Goal: Feedback & Contribution: Contribute content

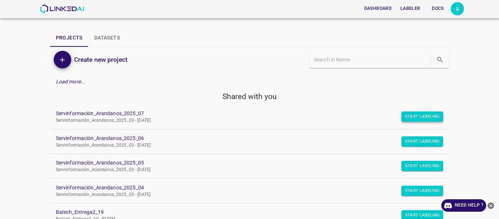
click at [414, 115] on button "Start Labeling" at bounding box center [423, 117] width 42 height 10
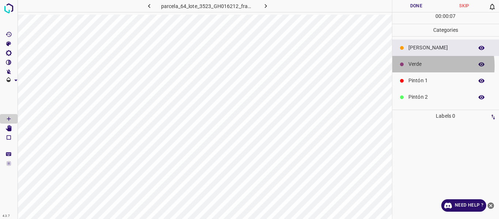
drag, startPoint x: 418, startPoint y: 66, endPoint x: 395, endPoint y: 68, distance: 23.8
click at [417, 67] on p "Verde" at bounding box center [439, 64] width 61 height 8
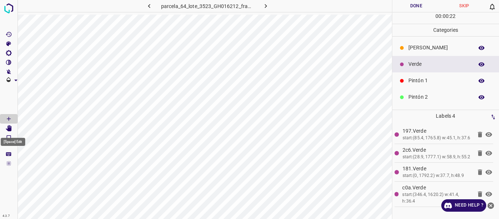
click at [11, 128] on icon "[Space] Edit" at bounding box center [9, 128] width 6 height 7
drag, startPoint x: 425, startPoint y: 50, endPoint x: 392, endPoint y: 63, distance: 35.6
click at [422, 50] on p "[PERSON_NAME]" at bounding box center [439, 48] width 61 height 8
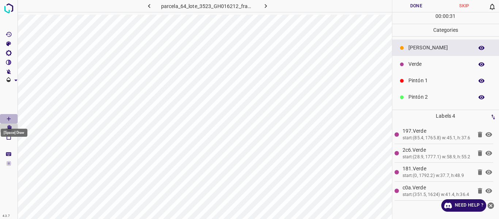
click at [10, 118] on icon "[Space] Draw" at bounding box center [8, 119] width 7 height 7
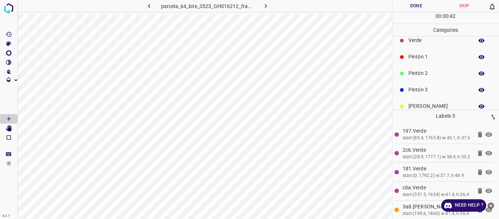
scroll to position [37, 0]
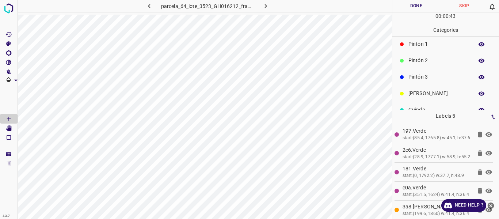
click at [424, 93] on p "[PERSON_NAME]" at bounding box center [439, 94] width 61 height 8
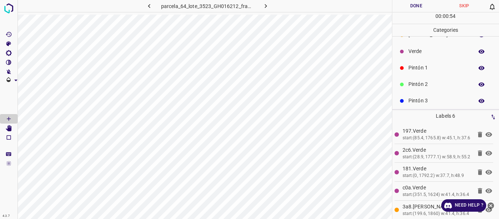
scroll to position [0, 0]
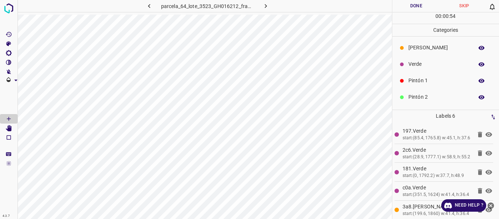
click at [439, 95] on p "Pintón 2" at bounding box center [439, 97] width 61 height 8
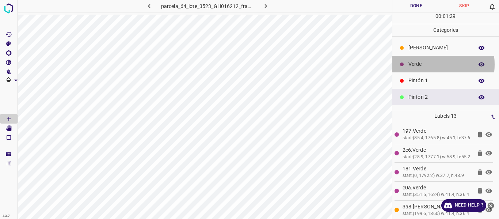
drag, startPoint x: 421, startPoint y: 64, endPoint x: 406, endPoint y: 64, distance: 15.4
click at [422, 64] on p "Verde" at bounding box center [439, 64] width 61 height 8
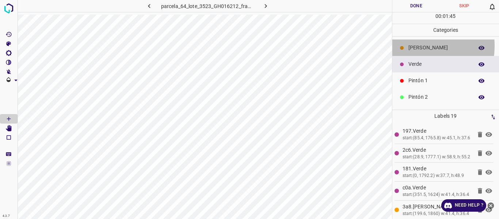
drag, startPoint x: 407, startPoint y: 46, endPoint x: 397, endPoint y: 53, distance: 11.8
click at [407, 45] on div "[PERSON_NAME]" at bounding box center [446, 47] width 107 height 16
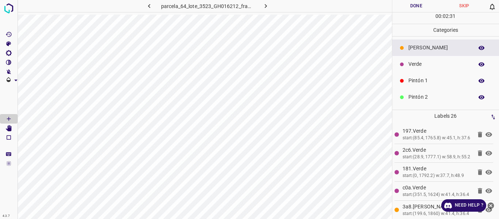
click at [410, 62] on p "Verde" at bounding box center [439, 64] width 61 height 8
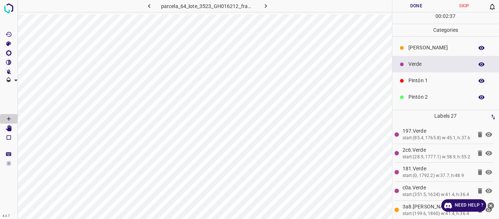
drag, startPoint x: 412, startPoint y: 43, endPoint x: 402, endPoint y: 45, distance: 10.8
click at [412, 45] on div "[PERSON_NAME]" at bounding box center [446, 47] width 107 height 16
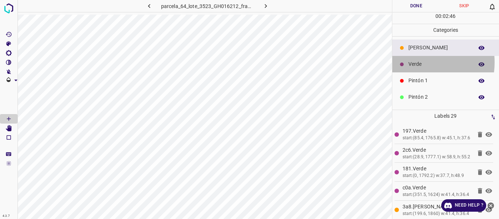
drag, startPoint x: 412, startPoint y: 62, endPoint x: 402, endPoint y: 53, distance: 14.0
click at [413, 65] on p "Verde" at bounding box center [439, 64] width 61 height 8
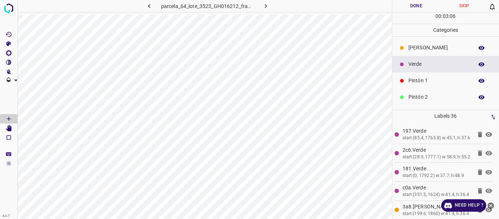
click at [420, 52] on div "[PERSON_NAME]" at bounding box center [446, 47] width 107 height 16
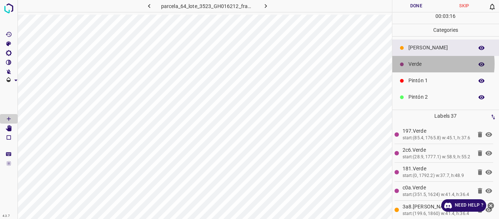
drag, startPoint x: 425, startPoint y: 64, endPoint x: 396, endPoint y: 79, distance: 32.1
click at [422, 65] on p "Verde" at bounding box center [439, 64] width 61 height 8
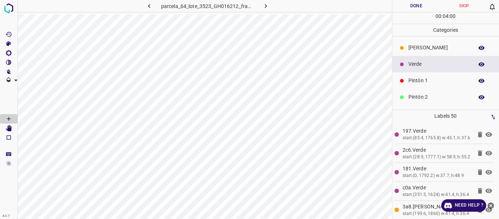
drag, startPoint x: 421, startPoint y: 78, endPoint x: 395, endPoint y: 83, distance: 26.8
click at [421, 78] on p "Pintón 1" at bounding box center [439, 81] width 61 height 8
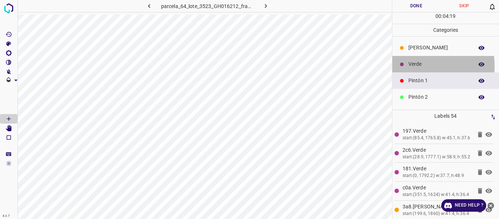
drag, startPoint x: 415, startPoint y: 66, endPoint x: 397, endPoint y: 69, distance: 18.6
click at [415, 66] on p "Verde" at bounding box center [439, 64] width 61 height 8
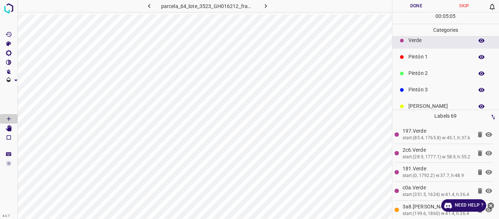
scroll to position [37, 0]
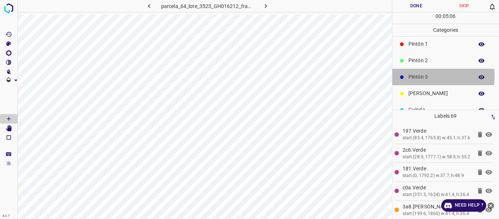
drag, startPoint x: 422, startPoint y: 76, endPoint x: 418, endPoint y: 77, distance: 4.4
click at [418, 77] on p "Pintón 3" at bounding box center [439, 77] width 61 height 8
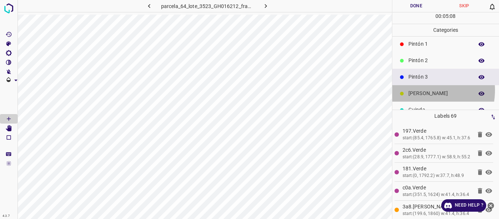
drag, startPoint x: 418, startPoint y: 90, endPoint x: 411, endPoint y: 90, distance: 7.0
click at [411, 90] on p "[PERSON_NAME]" at bounding box center [439, 94] width 61 height 8
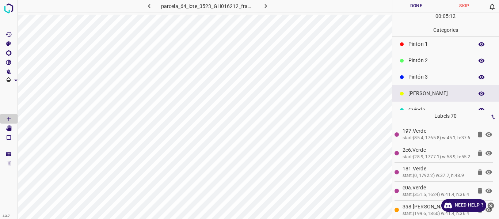
click at [416, 81] on div "Pintón 3" at bounding box center [446, 77] width 107 height 16
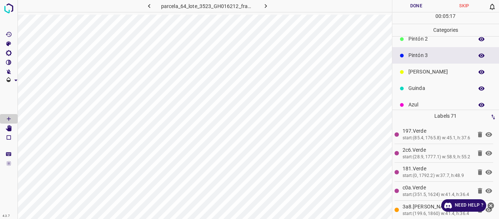
scroll to position [64, 0]
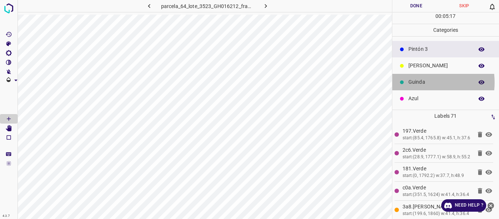
click at [415, 83] on p "Guinda" at bounding box center [439, 82] width 61 height 8
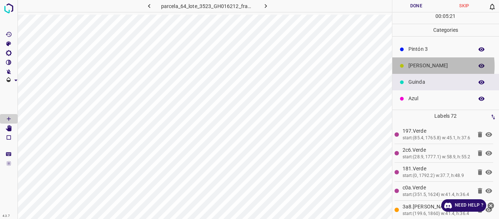
drag, startPoint x: 421, startPoint y: 66, endPoint x: 417, endPoint y: 67, distance: 4.2
click at [417, 67] on p "[PERSON_NAME]" at bounding box center [439, 66] width 61 height 8
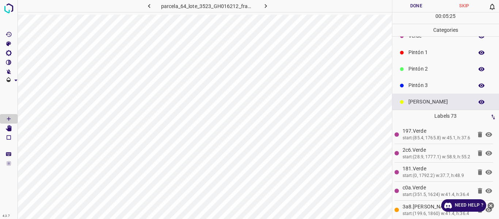
scroll to position [0, 0]
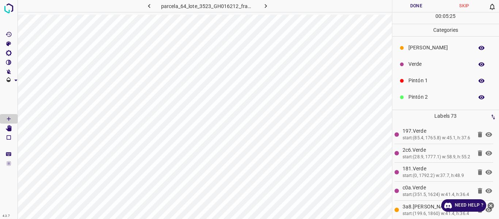
click at [419, 69] on div "Verde" at bounding box center [446, 64] width 107 height 16
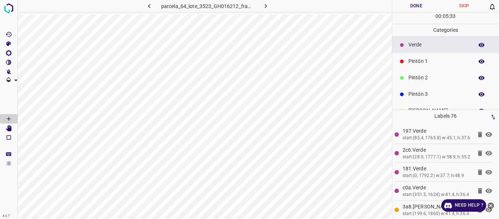
scroll to position [37, 0]
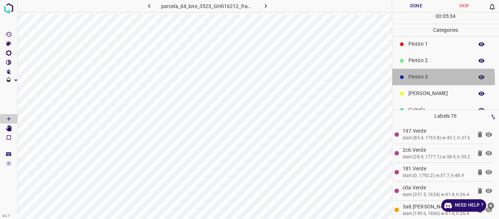
click at [425, 79] on p "Pintón 3" at bounding box center [439, 77] width 61 height 8
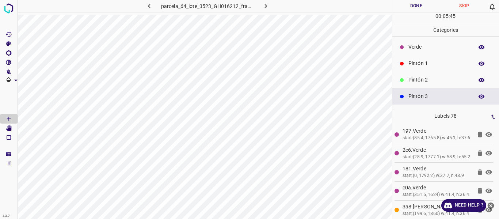
scroll to position [0, 0]
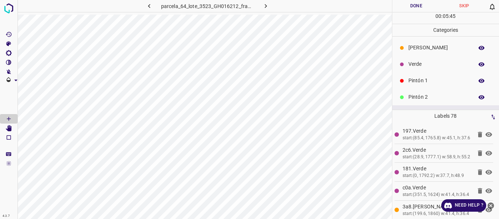
click at [416, 64] on p "Verde" at bounding box center [439, 64] width 61 height 8
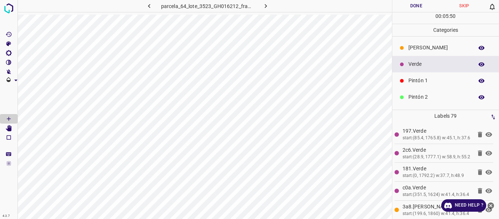
scroll to position [37, 0]
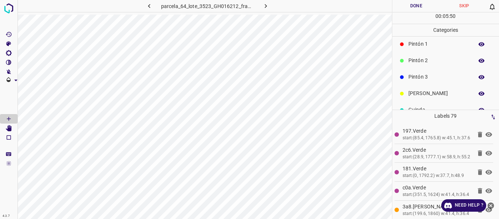
click at [426, 78] on p "Pintón 3" at bounding box center [439, 77] width 61 height 8
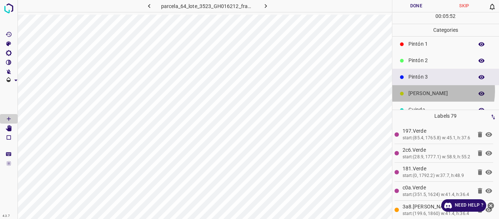
drag, startPoint x: 420, startPoint y: 90, endPoint x: 416, endPoint y: 93, distance: 4.8
click at [416, 93] on p "[PERSON_NAME]" at bounding box center [439, 94] width 61 height 8
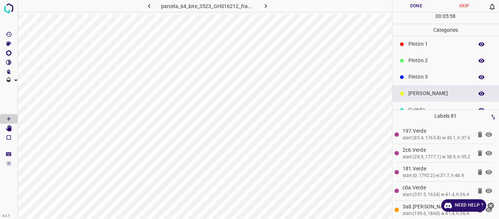
scroll to position [0, 0]
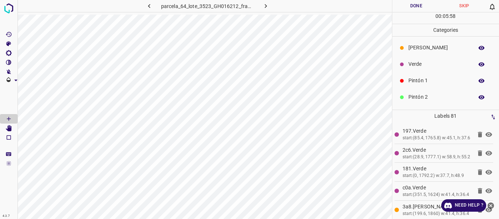
click at [417, 50] on p "[PERSON_NAME]" at bounding box center [439, 48] width 61 height 8
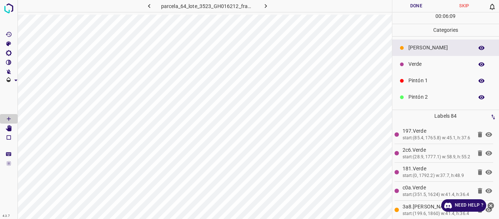
click at [414, 60] on div "Verde" at bounding box center [446, 64] width 107 height 16
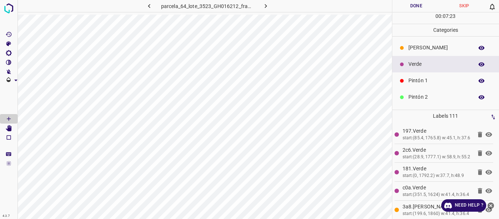
click at [420, 78] on p "Pintón 1" at bounding box center [439, 81] width 61 height 8
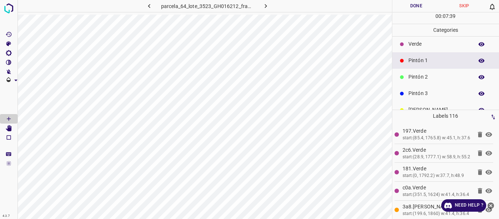
scroll to position [64, 0]
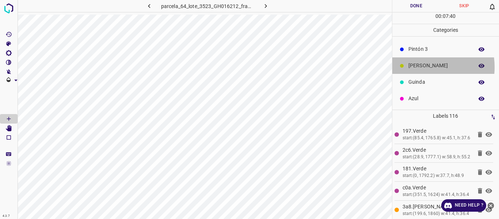
click at [417, 67] on p "[PERSON_NAME]" at bounding box center [439, 66] width 61 height 8
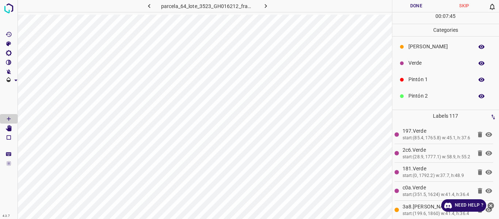
scroll to position [0, 0]
click at [422, 63] on p "Verde" at bounding box center [439, 64] width 61 height 8
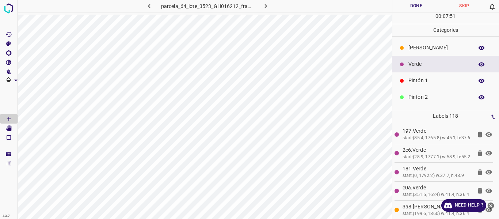
click at [421, 82] on p "Pintón 1" at bounding box center [439, 81] width 61 height 8
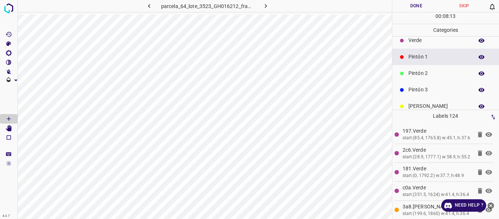
scroll to position [37, 0]
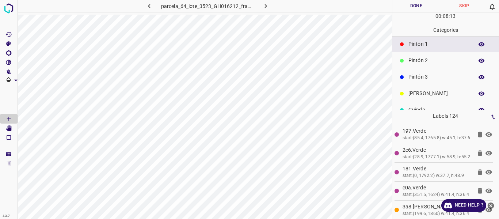
click at [415, 79] on p "Pintón 3" at bounding box center [439, 77] width 61 height 8
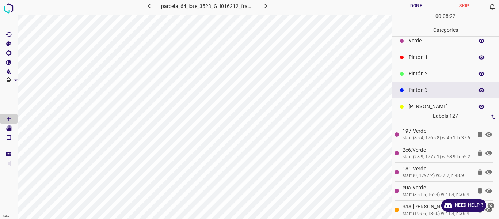
scroll to position [0, 0]
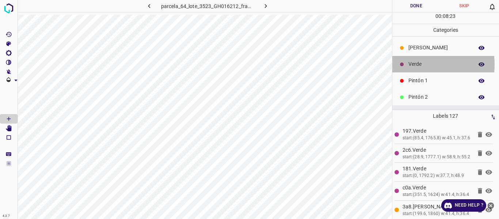
drag, startPoint x: 414, startPoint y: 64, endPoint x: 410, endPoint y: 67, distance: 4.3
click at [410, 67] on p "Verde" at bounding box center [439, 64] width 61 height 8
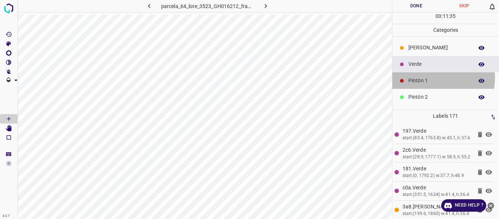
click at [431, 78] on p "Pintón 1" at bounding box center [439, 81] width 61 height 8
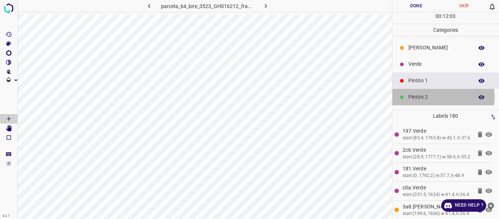
click at [427, 97] on p "Pintón 2" at bounding box center [439, 97] width 61 height 8
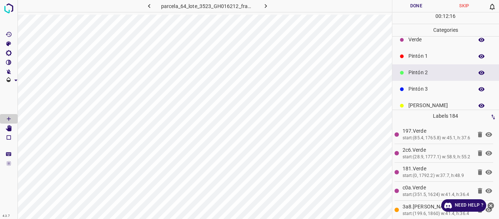
scroll to position [37, 0]
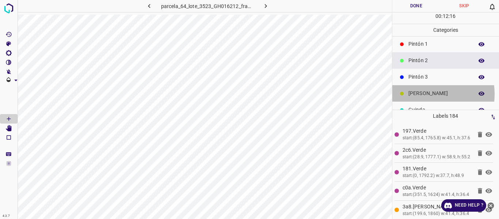
click at [417, 94] on p "[PERSON_NAME]" at bounding box center [439, 94] width 61 height 8
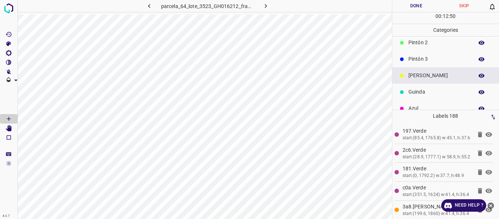
scroll to position [64, 0]
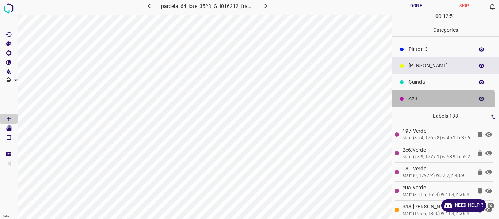
drag, startPoint x: 418, startPoint y: 101, endPoint x: 407, endPoint y: 99, distance: 10.3
click at [407, 99] on div "Azul" at bounding box center [446, 98] width 107 height 16
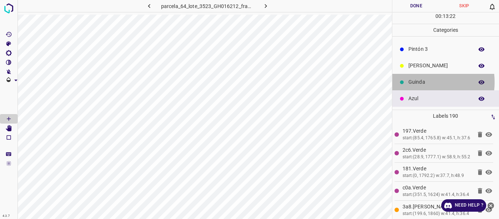
click at [417, 82] on p "Guinda" at bounding box center [439, 82] width 61 height 8
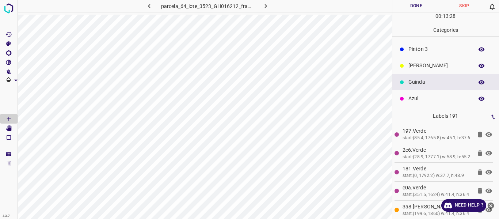
scroll to position [0, 0]
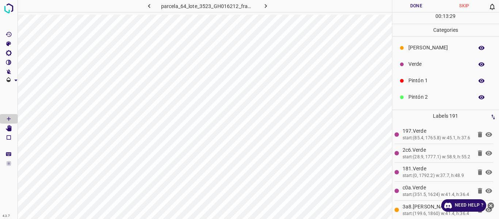
click at [421, 82] on p "Pintón 1" at bounding box center [439, 81] width 61 height 8
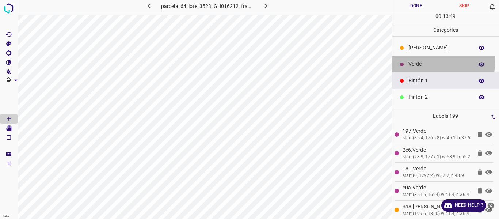
drag, startPoint x: 416, startPoint y: 62, endPoint x: 413, endPoint y: 64, distance: 4.3
click at [416, 62] on p "Verde" at bounding box center [439, 64] width 61 height 8
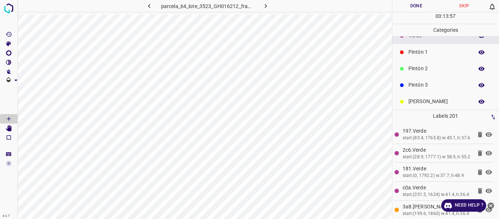
scroll to position [64, 0]
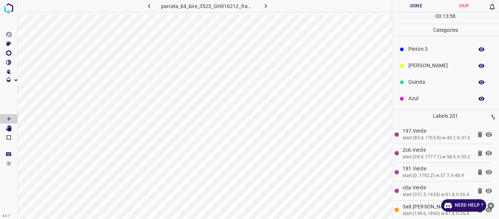
click at [420, 85] on p "Guinda" at bounding box center [439, 82] width 61 height 8
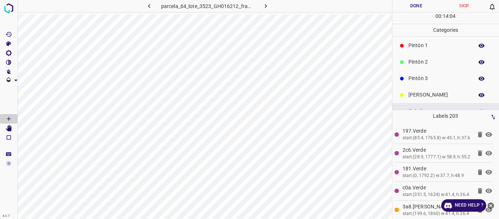
scroll to position [0, 0]
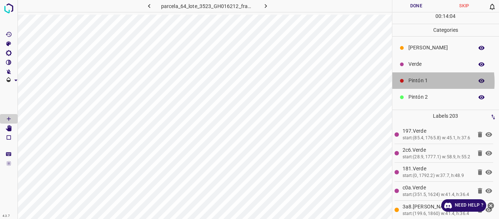
click at [414, 82] on p "Pintón 1" at bounding box center [439, 81] width 61 height 8
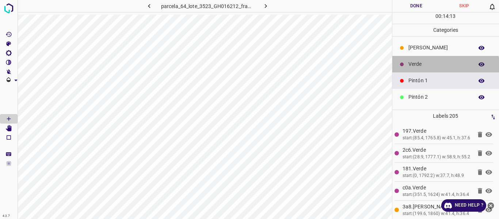
click at [445, 69] on div "Verde" at bounding box center [446, 64] width 107 height 16
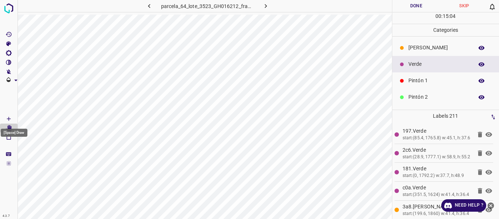
click at [10, 120] on icon "[Space] Draw" at bounding box center [8, 119] width 7 height 7
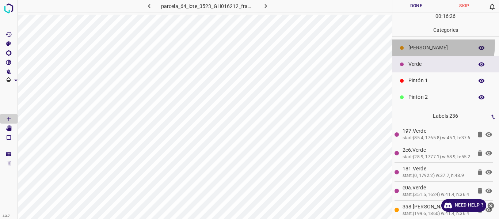
click at [414, 44] on div "[PERSON_NAME]" at bounding box center [446, 47] width 107 height 16
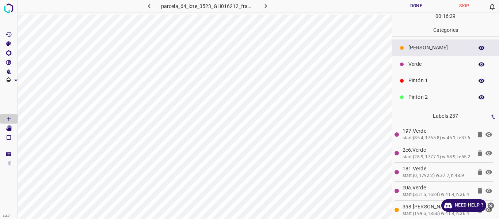
click at [415, 66] on p "Verde" at bounding box center [439, 64] width 61 height 8
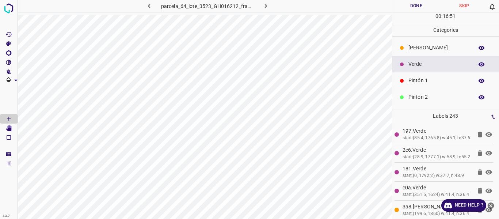
scroll to position [64, 0]
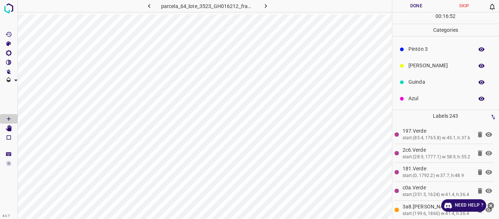
drag, startPoint x: 419, startPoint y: 81, endPoint x: 415, endPoint y: 67, distance: 14.5
click at [417, 82] on p "Guinda" at bounding box center [439, 82] width 61 height 8
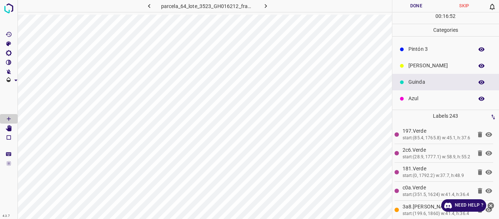
click at [415, 67] on p "[PERSON_NAME]" at bounding box center [439, 66] width 61 height 8
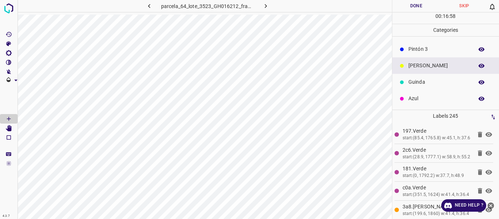
scroll to position [0, 0]
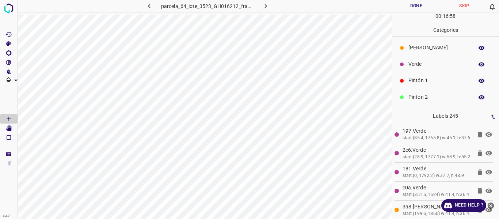
click at [431, 65] on p "Verde" at bounding box center [439, 64] width 61 height 8
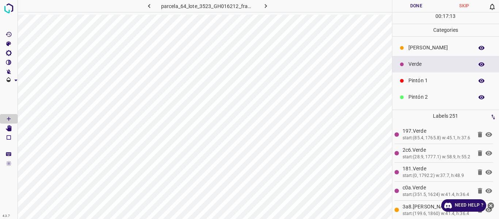
scroll to position [64, 0]
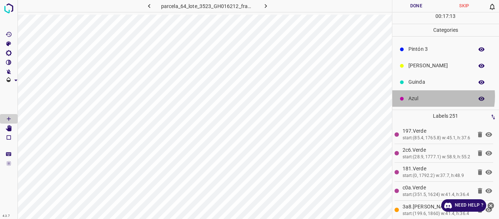
click at [425, 97] on p "Azul" at bounding box center [439, 99] width 61 height 8
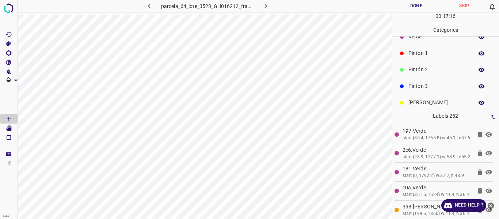
scroll to position [0, 0]
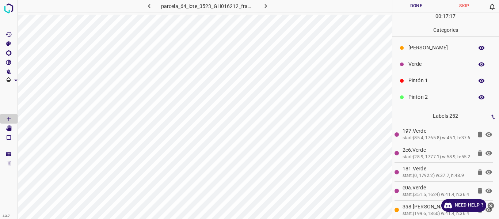
click at [423, 64] on p "Verde" at bounding box center [439, 64] width 61 height 8
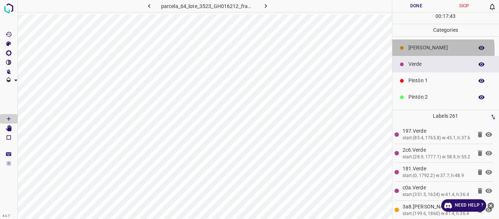
click at [418, 49] on p "[PERSON_NAME]" at bounding box center [439, 48] width 61 height 8
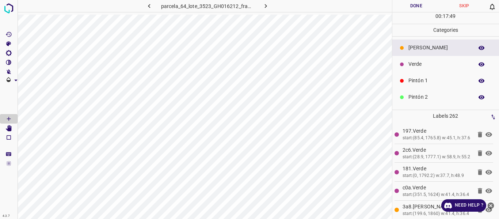
click at [415, 64] on p "Verde" at bounding box center [439, 64] width 61 height 8
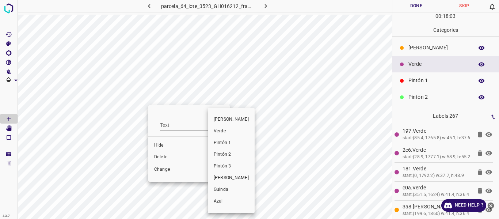
drag, startPoint x: 218, startPoint y: 144, endPoint x: 199, endPoint y: 145, distance: 19.0
click at [218, 145] on span "Pintón 1" at bounding box center [231, 143] width 35 height 7
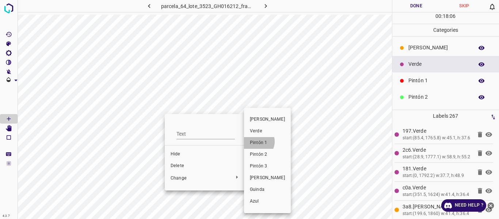
drag, startPoint x: 257, startPoint y: 142, endPoint x: 347, endPoint y: 115, distance: 93.8
click at [257, 143] on span "Pintón 1" at bounding box center [267, 143] width 35 height 7
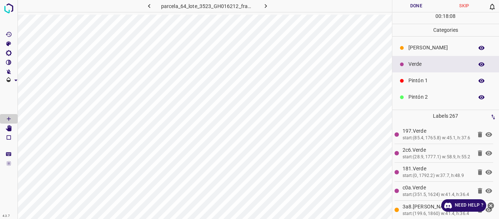
click at [415, 96] on p "Pintón 2" at bounding box center [439, 97] width 61 height 8
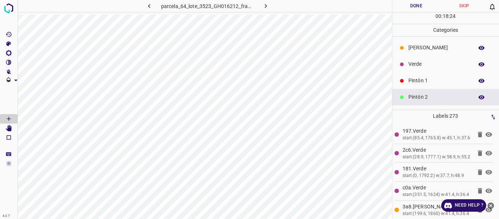
click at [438, 65] on p "Verde" at bounding box center [439, 64] width 61 height 8
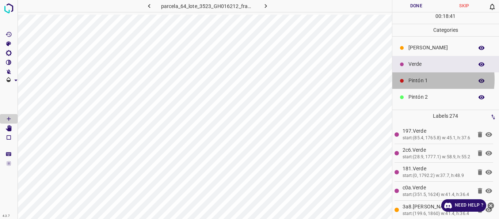
click at [416, 79] on p "Pintón 1" at bounding box center [439, 81] width 61 height 8
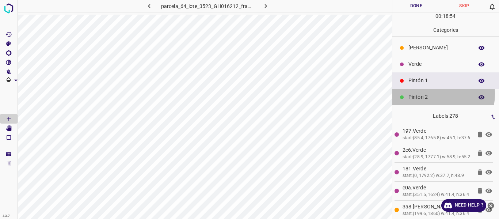
click at [425, 94] on p "Pintón 2" at bounding box center [439, 97] width 61 height 8
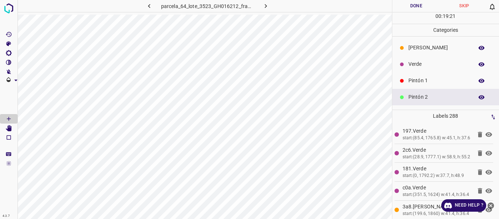
click at [413, 81] on p "Pintón 1" at bounding box center [439, 81] width 61 height 8
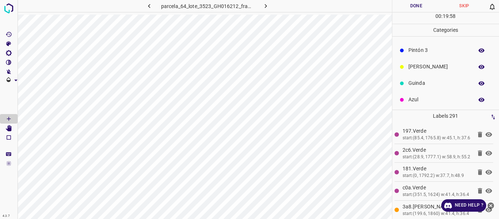
scroll to position [64, 0]
click at [412, 48] on p "Pintón 3" at bounding box center [439, 49] width 61 height 8
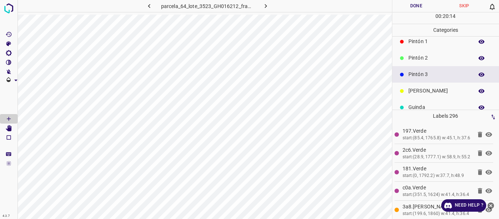
scroll to position [28, 0]
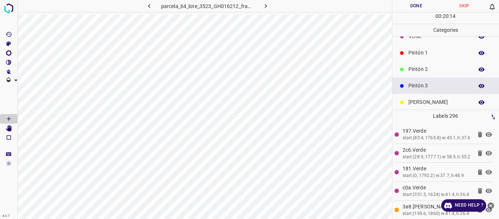
click at [420, 67] on p "Pintón 2" at bounding box center [439, 69] width 61 height 8
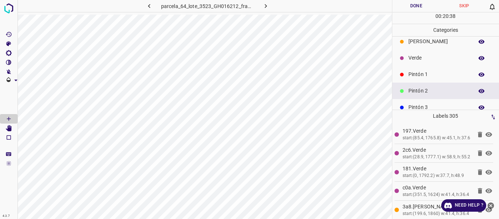
scroll to position [0, 0]
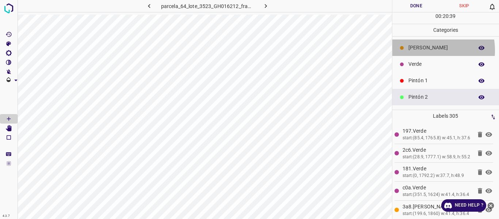
click at [423, 50] on p "[PERSON_NAME]" at bounding box center [439, 48] width 61 height 8
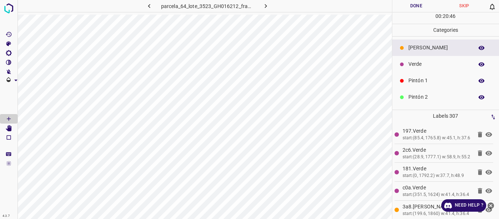
click at [427, 99] on p "Pintón 2" at bounding box center [439, 97] width 61 height 8
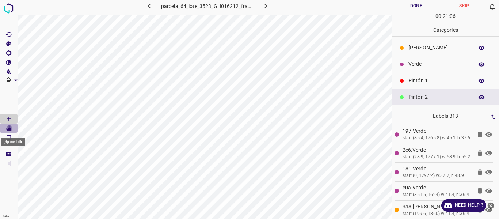
click at [10, 127] on icon "[Space] Edit" at bounding box center [9, 128] width 6 height 7
click at [8, 114] on Draw"] "[Space] Draw" at bounding box center [9, 119] width 18 height 10
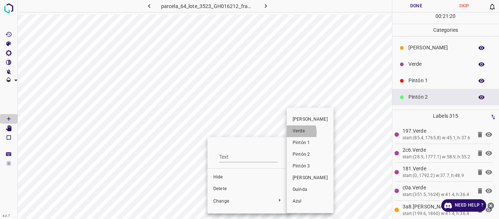
click at [295, 132] on span "Verde" at bounding box center [310, 131] width 35 height 7
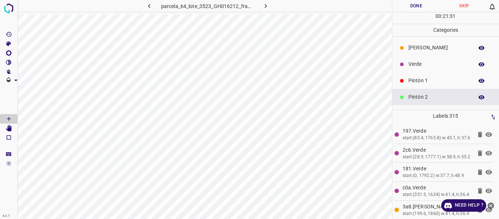
click at [422, 61] on p "Verde" at bounding box center [439, 64] width 61 height 8
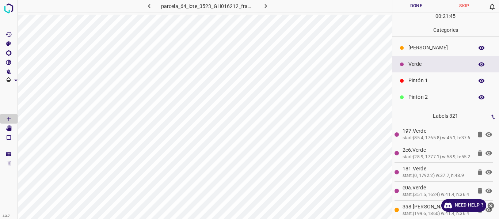
click at [418, 45] on div "[PERSON_NAME]" at bounding box center [446, 47] width 107 height 16
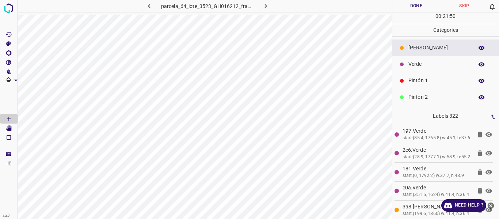
click at [417, 65] on p "Verde" at bounding box center [439, 64] width 61 height 8
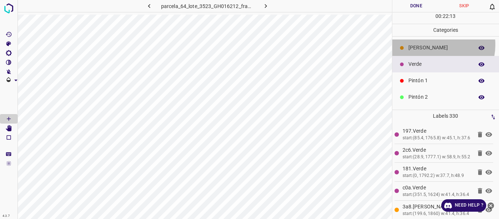
click at [434, 45] on p "[PERSON_NAME]" at bounding box center [439, 48] width 61 height 8
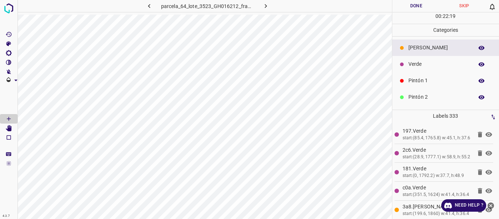
click at [413, 79] on p "Pintón 1" at bounding box center [439, 81] width 61 height 8
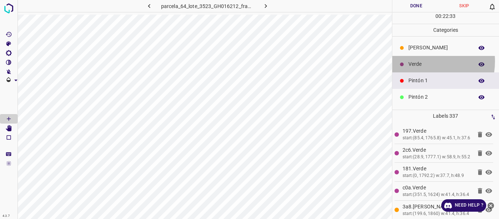
click at [418, 61] on p "Verde" at bounding box center [439, 64] width 61 height 8
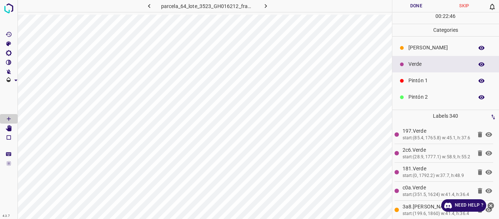
click at [417, 4] on button "Done" at bounding box center [417, 6] width 48 height 12
click at [416, 80] on p "Pintón 1" at bounding box center [439, 81] width 61 height 8
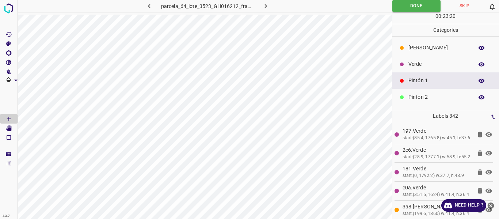
click at [417, 63] on p "Verde" at bounding box center [439, 64] width 61 height 8
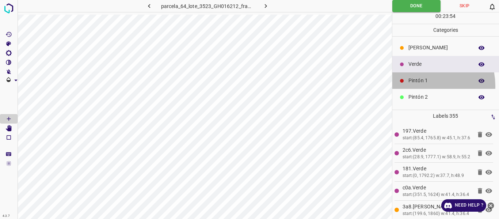
click at [423, 85] on div "Pintón 1" at bounding box center [446, 80] width 107 height 16
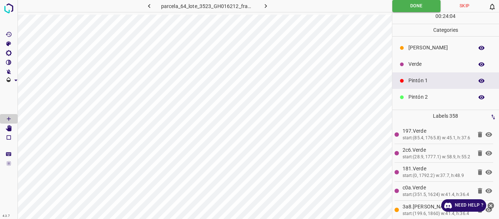
click at [412, 64] on p "Verde" at bounding box center [439, 64] width 61 height 8
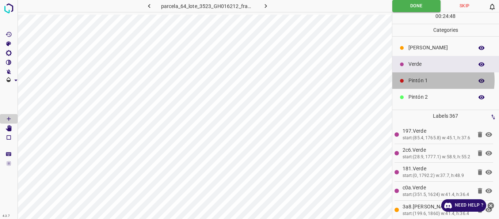
click at [427, 80] on p "Pintón 1" at bounding box center [439, 81] width 61 height 8
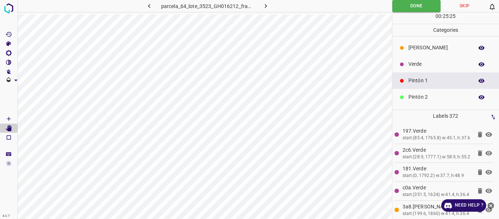
click at [425, 97] on p "Pintón 2" at bounding box center [439, 97] width 61 height 8
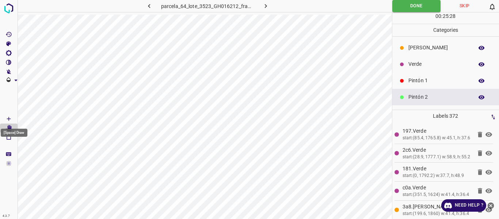
click at [9, 118] on icon "[Space] Draw" at bounding box center [9, 119] width 4 height 4
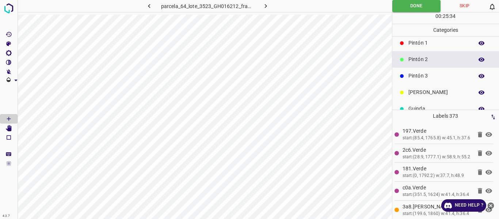
scroll to position [64, 0]
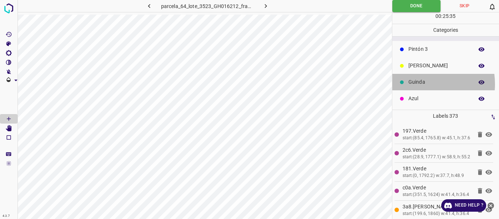
click at [418, 84] on p "Guinda" at bounding box center [439, 82] width 61 height 8
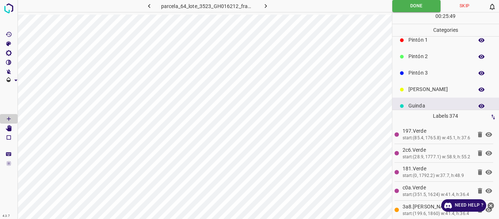
scroll to position [28, 0]
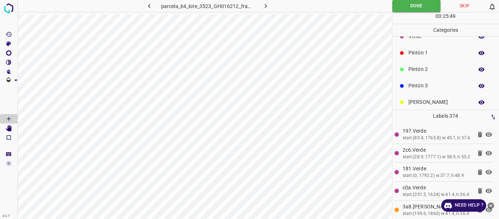
click at [419, 69] on p "Pintón 2" at bounding box center [439, 69] width 61 height 8
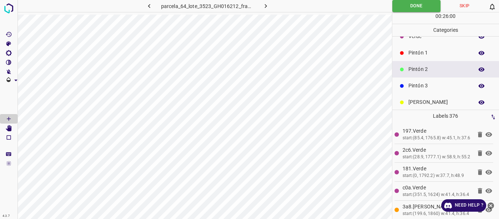
click at [414, 89] on p "Pintón 3" at bounding box center [439, 86] width 61 height 8
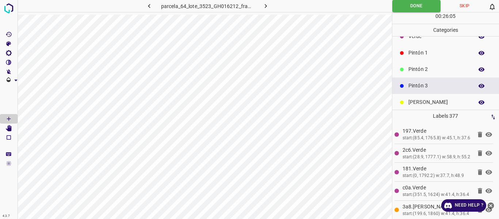
click at [428, 69] on p "Pintón 2" at bounding box center [439, 69] width 61 height 8
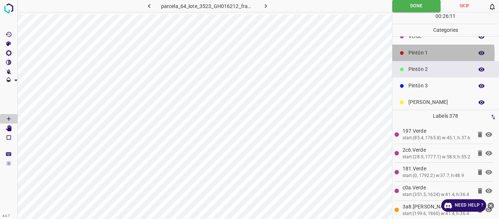
click at [410, 54] on p "Pintón 1" at bounding box center [439, 53] width 61 height 8
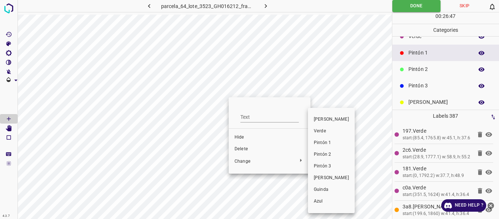
drag, startPoint x: 317, startPoint y: 132, endPoint x: 238, endPoint y: 89, distance: 90.3
click at [317, 132] on span "Verde" at bounding box center [331, 131] width 35 height 7
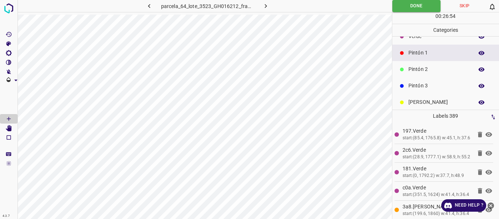
scroll to position [0, 0]
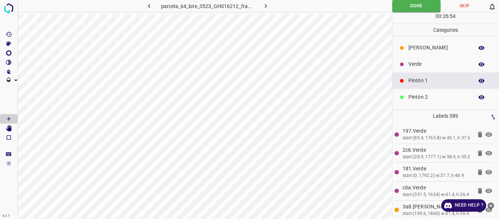
click at [417, 65] on p "Verde" at bounding box center [439, 64] width 61 height 8
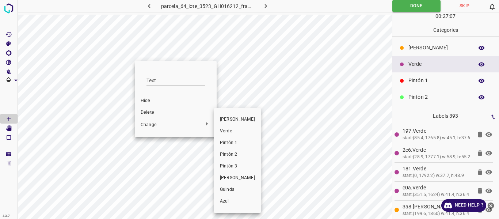
drag, startPoint x: 223, startPoint y: 142, endPoint x: 84, endPoint y: 118, distance: 141.0
click at [223, 142] on span "Pintón 1" at bounding box center [237, 143] width 35 height 7
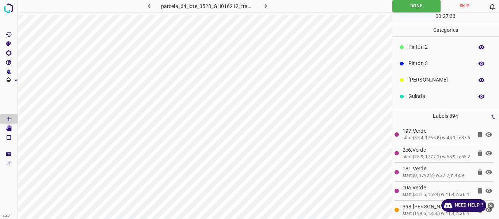
scroll to position [64, 0]
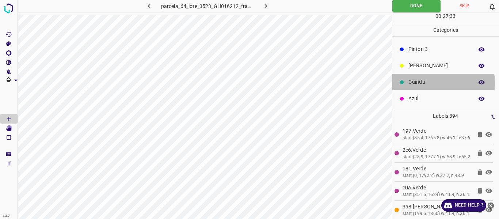
click at [429, 83] on p "Guinda" at bounding box center [439, 82] width 61 height 8
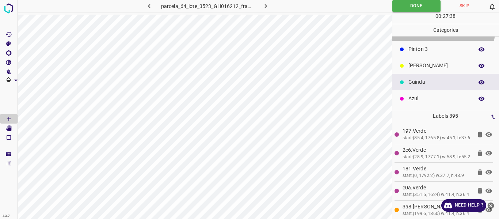
click at [422, 41] on div "Pintón 2" at bounding box center [446, 32] width 107 height 16
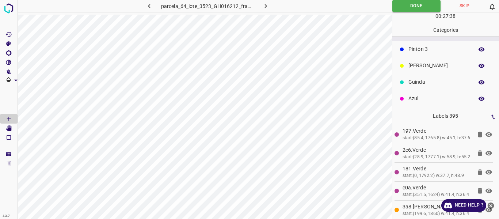
scroll to position [0, 0]
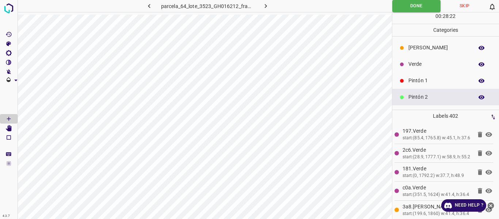
click at [414, 82] on p "Pintón 1" at bounding box center [439, 81] width 61 height 8
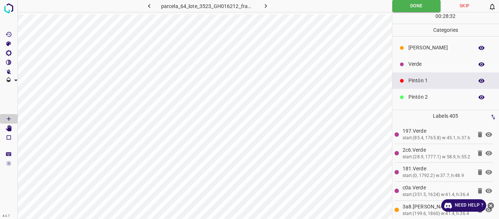
click at [418, 64] on p "Verde" at bounding box center [439, 64] width 61 height 8
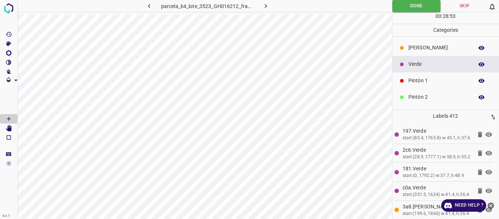
click at [422, 48] on p "[PERSON_NAME]" at bounding box center [439, 48] width 61 height 8
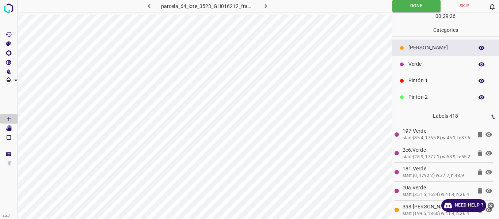
click at [418, 65] on p "Verde" at bounding box center [439, 64] width 61 height 8
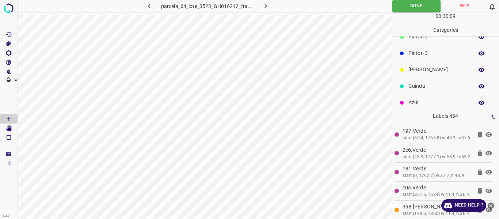
scroll to position [64, 0]
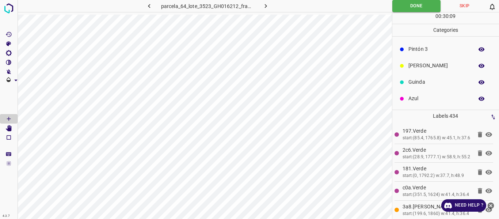
click at [414, 66] on p "[PERSON_NAME]" at bounding box center [439, 66] width 61 height 8
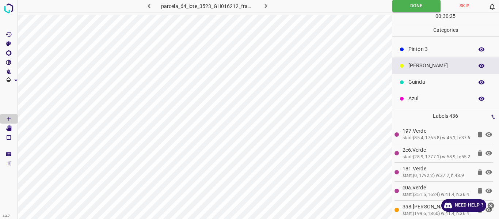
click at [413, 83] on p "Guinda" at bounding box center [439, 82] width 61 height 8
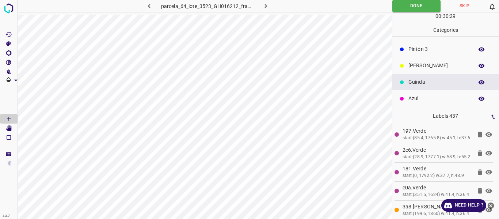
click at [412, 46] on p "Pintón 3" at bounding box center [439, 49] width 61 height 8
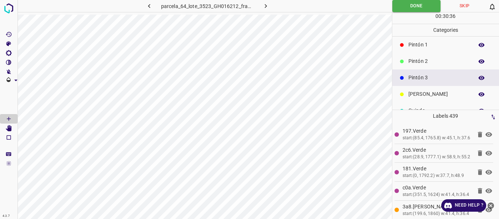
click at [423, 65] on p "Pintón 2" at bounding box center [439, 61] width 61 height 8
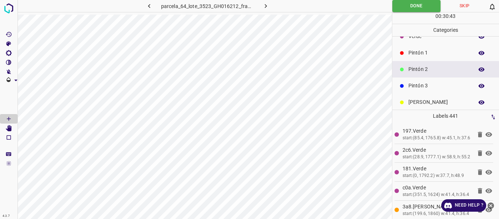
scroll to position [0, 0]
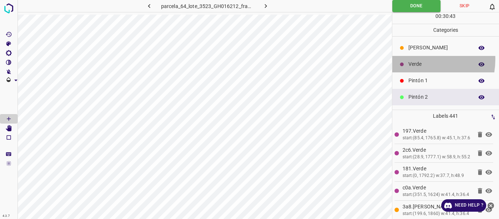
click at [416, 59] on div "Verde" at bounding box center [446, 64] width 107 height 16
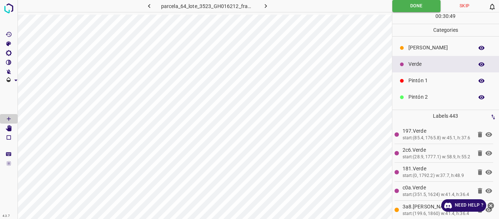
click at [410, 48] on p "[PERSON_NAME]" at bounding box center [439, 48] width 61 height 8
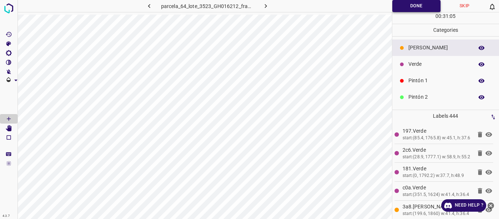
click at [411, 6] on button "Done" at bounding box center [417, 6] width 49 height 12
